Goal: Information Seeking & Learning: Learn about a topic

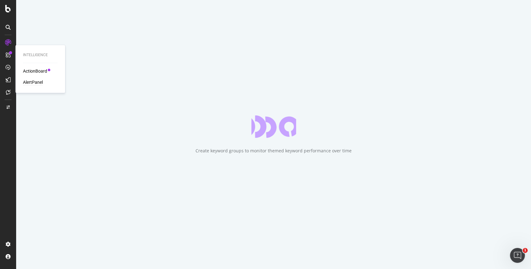
click at [37, 84] on div "AlertPanel" at bounding box center [33, 82] width 20 height 6
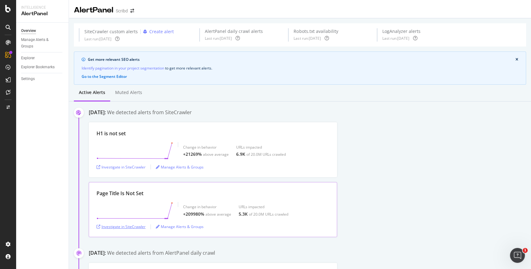
click at [131, 223] on div "Investigate in SiteCrawler" at bounding box center [121, 226] width 49 height 9
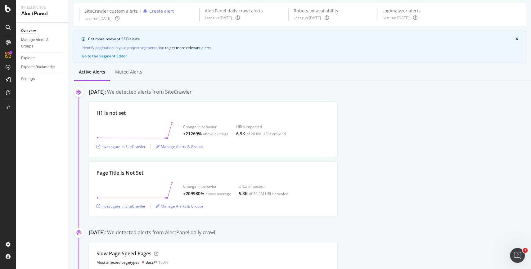
scroll to position [23, 0]
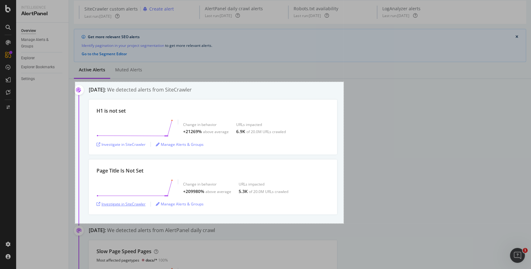
drag, startPoint x: 75, startPoint y: 82, endPoint x: 344, endPoint y: 224, distance: 303.6
click at [344, 224] on div "865 X 456" at bounding box center [265, 134] width 531 height 269
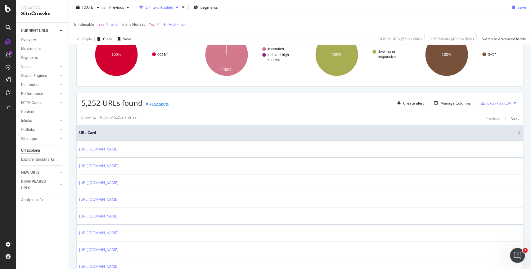
scroll to position [74, 0]
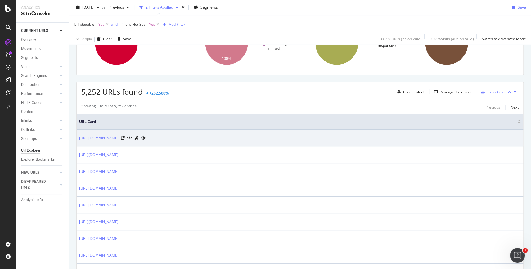
click at [146, 139] on div at bounding box center [133, 138] width 25 height 7
click at [146, 135] on div at bounding box center [133, 138] width 25 height 7
click at [125, 137] on icon at bounding box center [123, 138] width 4 height 4
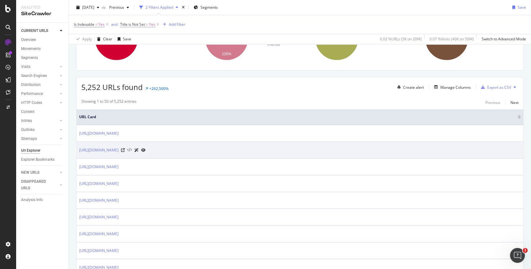
scroll to position [81, 0]
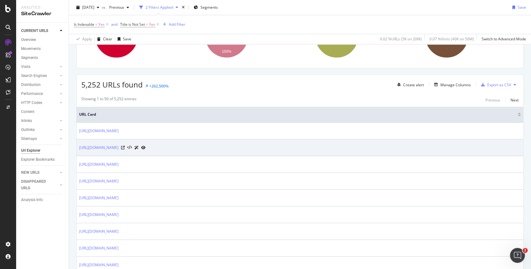
click at [146, 146] on div at bounding box center [133, 147] width 25 height 7
click at [125, 146] on icon at bounding box center [123, 148] width 4 height 4
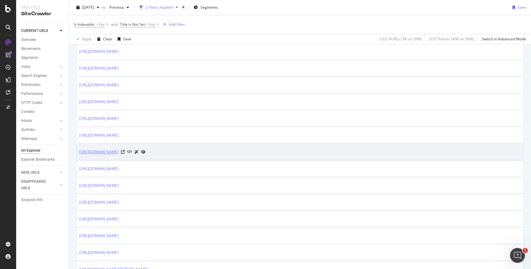
scroll to position [229, 0]
click at [125, 149] on icon at bounding box center [123, 151] width 4 height 4
